Goal: Check status: Check status

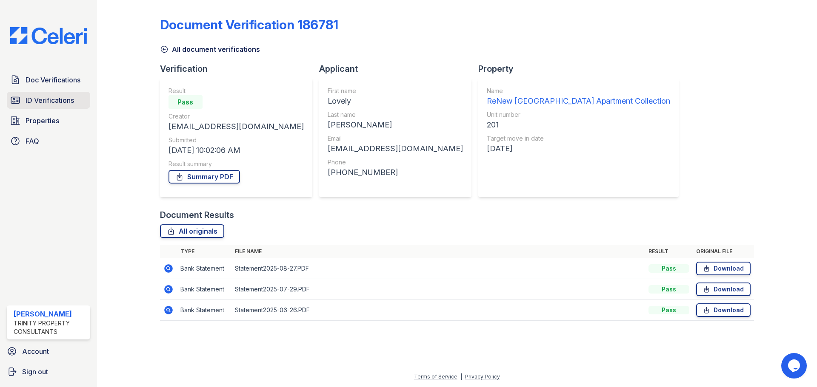
click at [44, 95] on link "ID Verifications" at bounding box center [48, 100] width 83 height 17
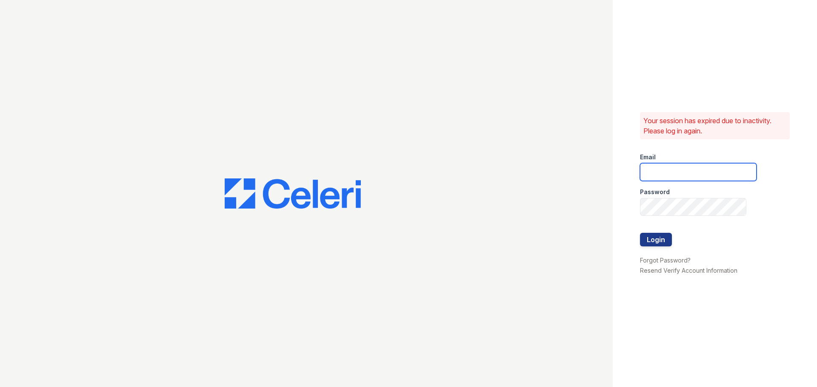
type input "gbarton@trinity-pm.com"
click at [665, 242] on button "Login" at bounding box center [656, 240] width 32 height 14
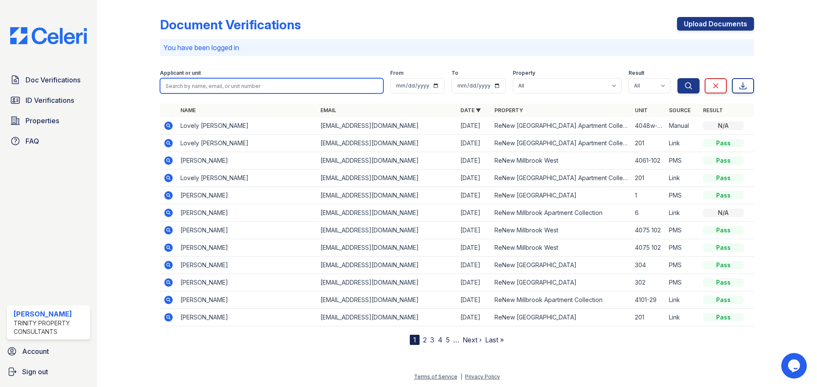
click at [253, 81] on input "search" at bounding box center [271, 85] width 223 height 15
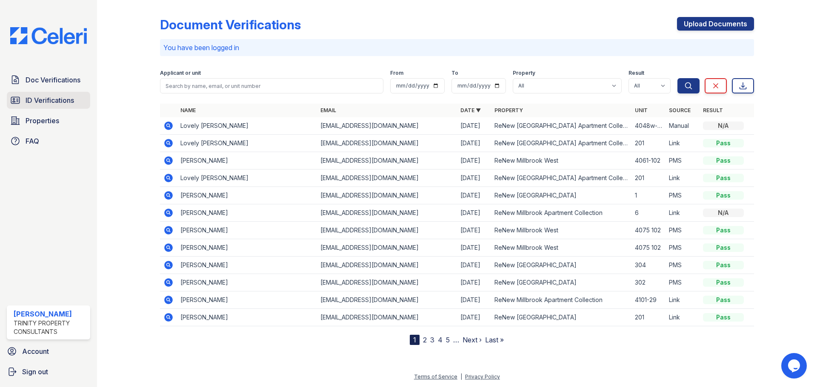
click at [44, 96] on span "ID Verifications" at bounding box center [50, 100] width 48 height 10
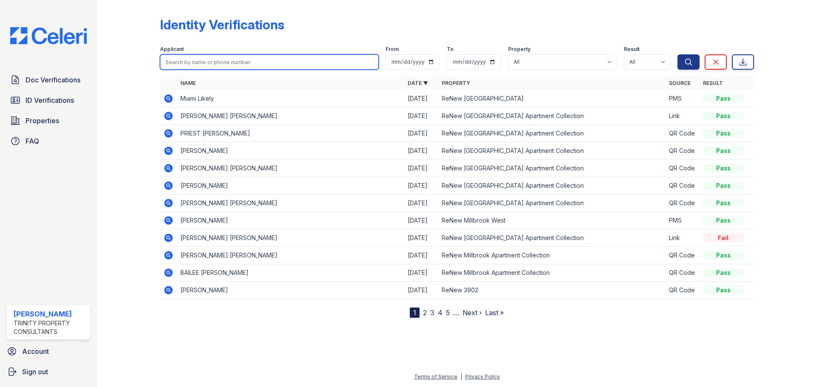
click at [194, 65] on input "search" at bounding box center [269, 61] width 219 height 15
type input "lovely"
click at [677, 54] on button "Search" at bounding box center [688, 61] width 22 height 15
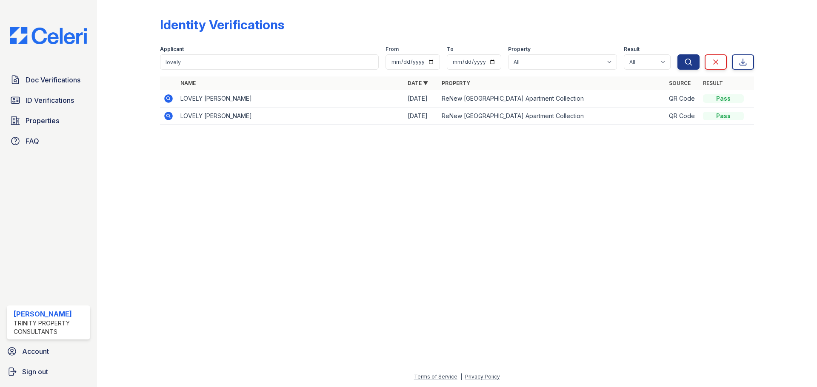
click at [172, 117] on icon at bounding box center [168, 116] width 9 height 9
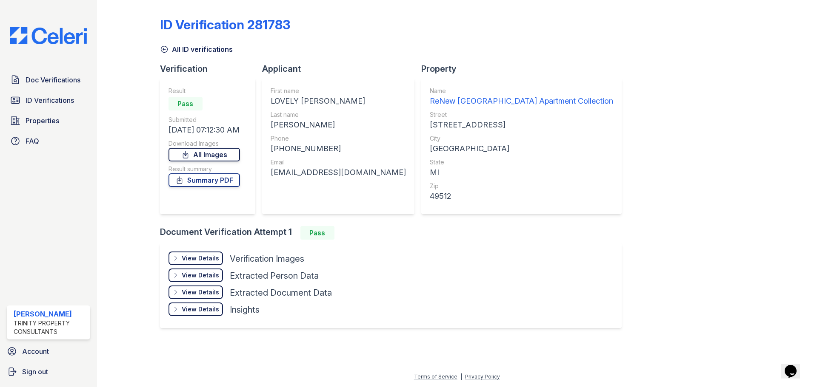
click at [201, 158] on link "All Images" at bounding box center [203, 155] width 71 height 14
click at [199, 182] on link "Summary PDF" at bounding box center [203, 181] width 71 height 14
click at [185, 255] on div "View Details" at bounding box center [200, 258] width 37 height 9
click at [44, 75] on span "Doc Verifications" at bounding box center [53, 80] width 55 height 10
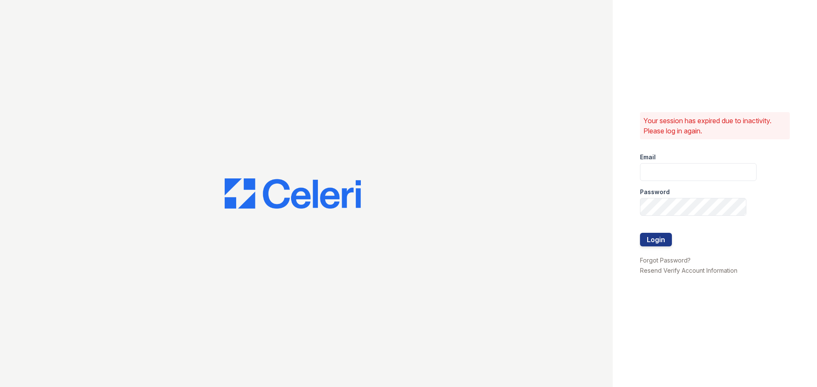
type input "gbarton@trinity-pm.com"
click at [663, 245] on button "Login" at bounding box center [656, 240] width 32 height 14
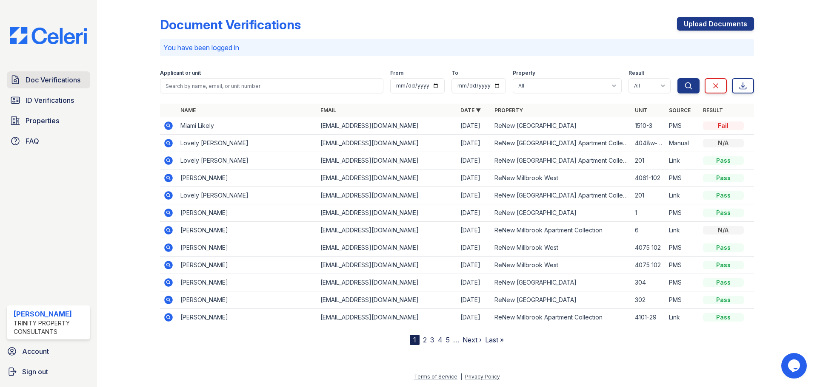
click at [23, 76] on link "Doc Verifications" at bounding box center [48, 79] width 83 height 17
